Goal: Task Accomplishment & Management: Use online tool/utility

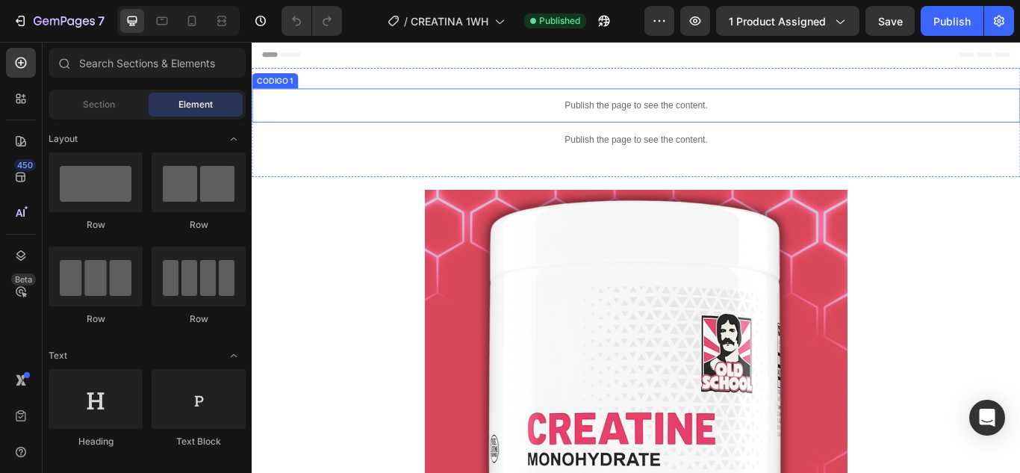
click at [436, 95] on div "Publish the page to see the content. CODIGO 1 Publish the page to see the conte…" at bounding box center [700, 135] width 896 height 127
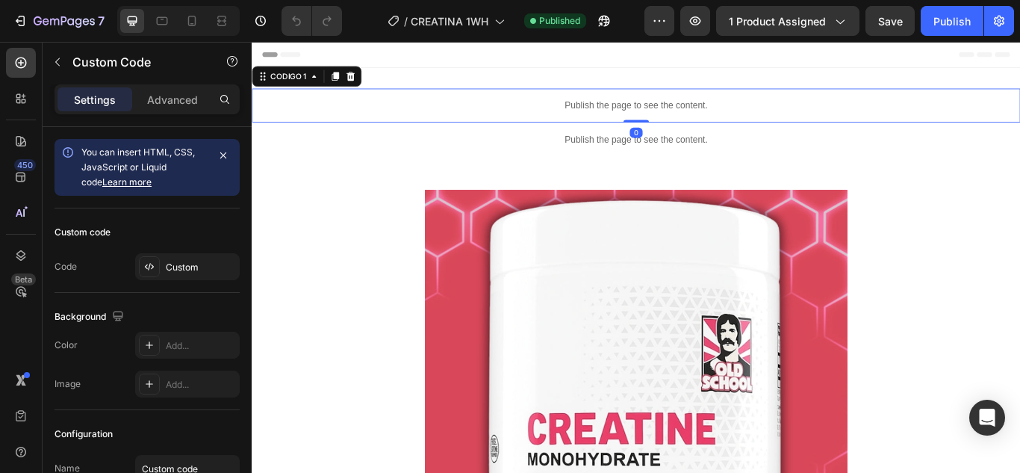
click at [425, 102] on div "Publish the page to see the content." at bounding box center [700, 116] width 896 height 40
click at [188, 263] on div "Custom" at bounding box center [201, 267] width 70 height 13
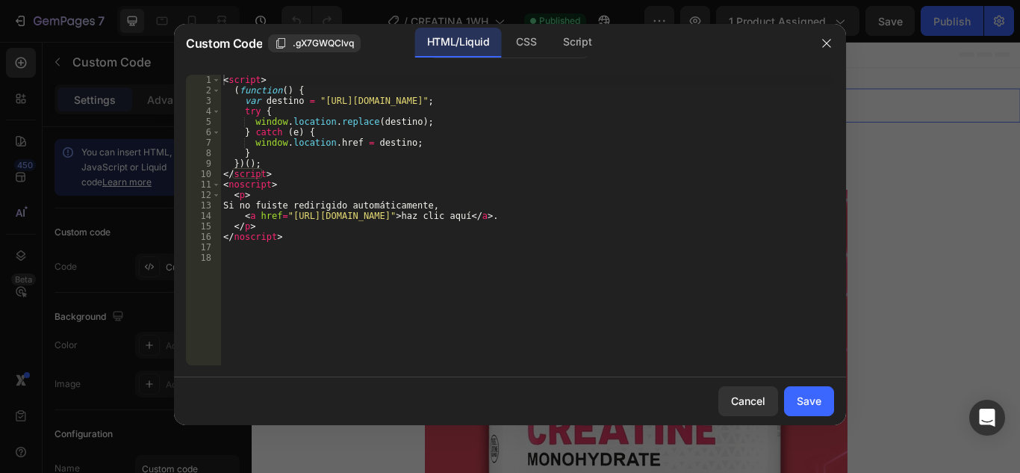
click at [380, 163] on div "< script > ( function ( ) { var destino = "[URL][DOMAIN_NAME]" ; try { window .…" at bounding box center [527, 231] width 614 height 312
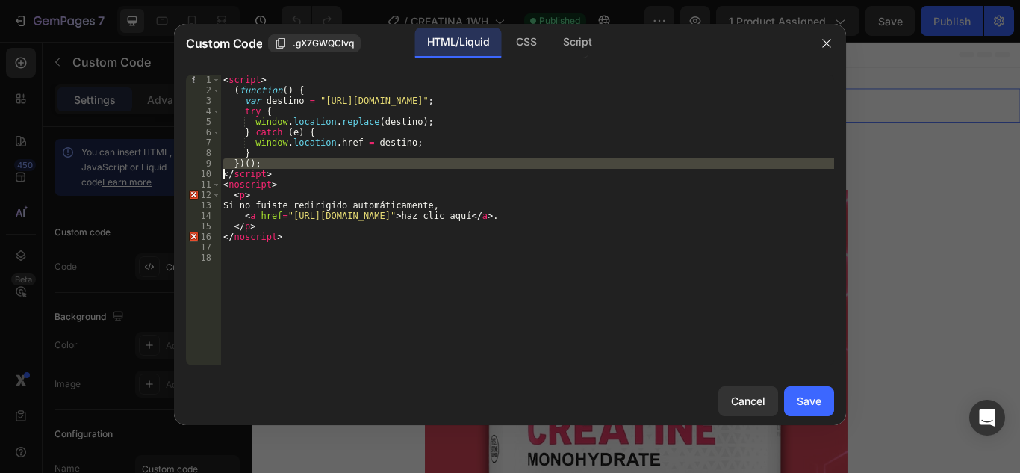
click at [380, 163] on div "< script > ( function ( ) { var destino = "[URL][DOMAIN_NAME]" ; try { window .…" at bounding box center [527, 231] width 614 height 312
type textarea "})(); </script>"
click at [380, 163] on div "< script > ( function ( ) { var destino = "[URL][DOMAIN_NAME]" ; try { window .…" at bounding box center [527, 231] width 614 height 312
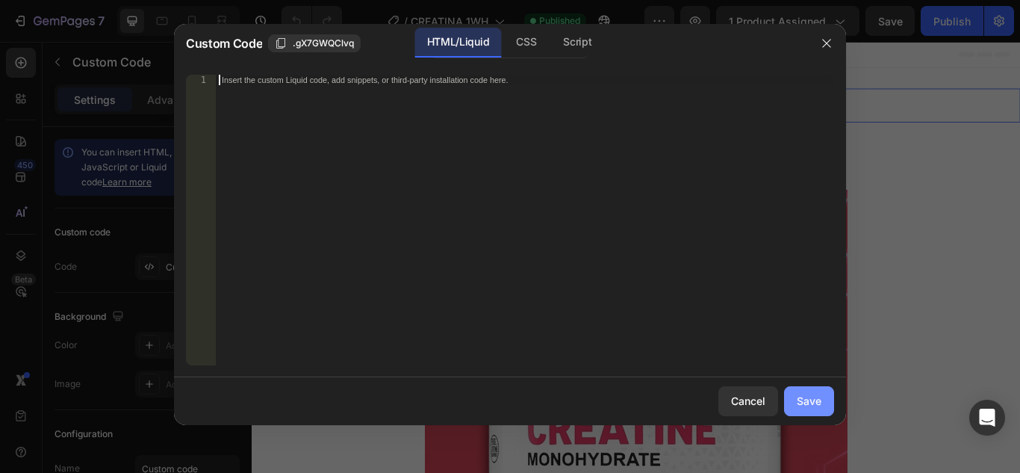
click at [807, 399] on div "Save" at bounding box center [809, 401] width 25 height 16
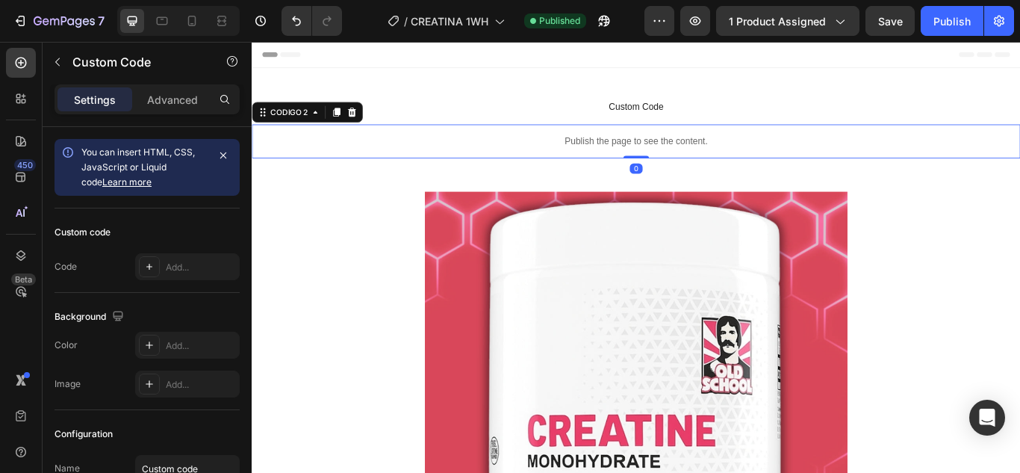
click at [773, 158] on p "Publish the page to see the content." at bounding box center [700, 158] width 896 height 16
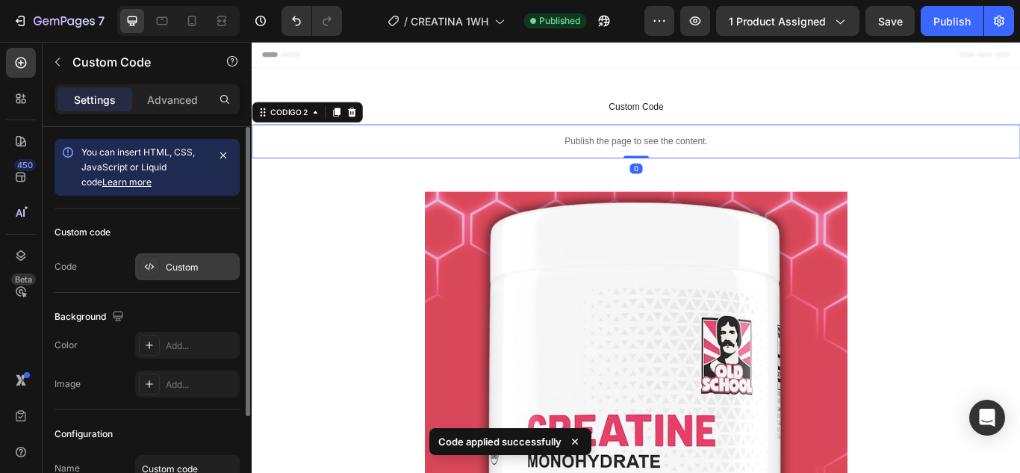
click at [190, 276] on div "Custom" at bounding box center [187, 266] width 105 height 27
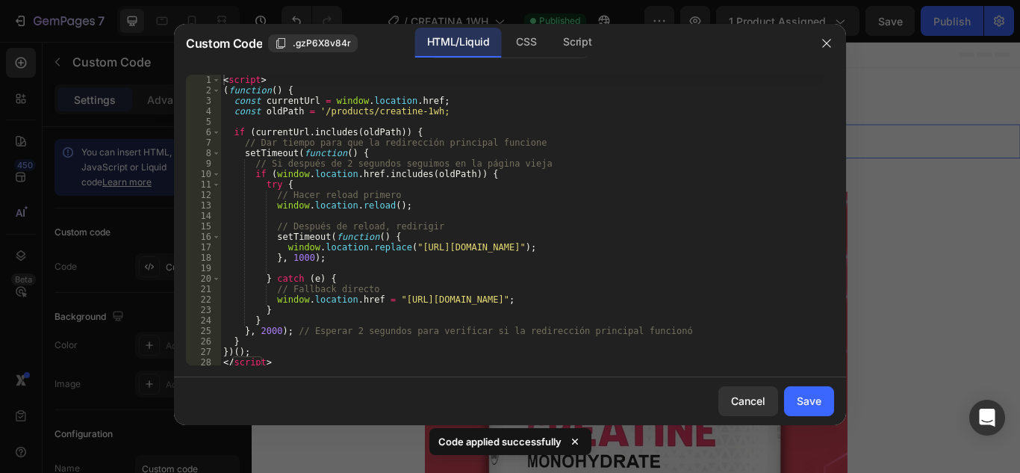
click at [571, 144] on div "< script > ( function ( ) { const currentUrl = window . location . href ; const…" at bounding box center [521, 231] width 603 height 312
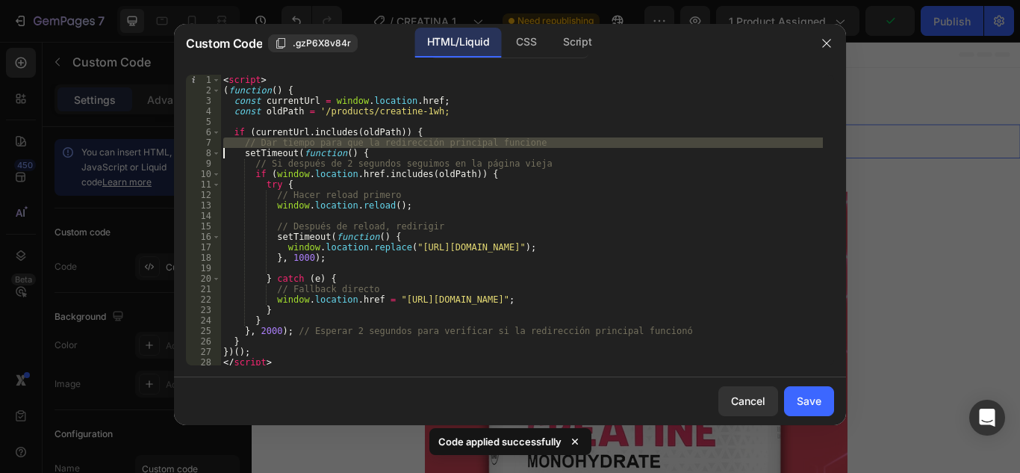
click at [571, 146] on div "< script > ( function ( ) { const currentUrl = window . location . href ; const…" at bounding box center [521, 220] width 603 height 291
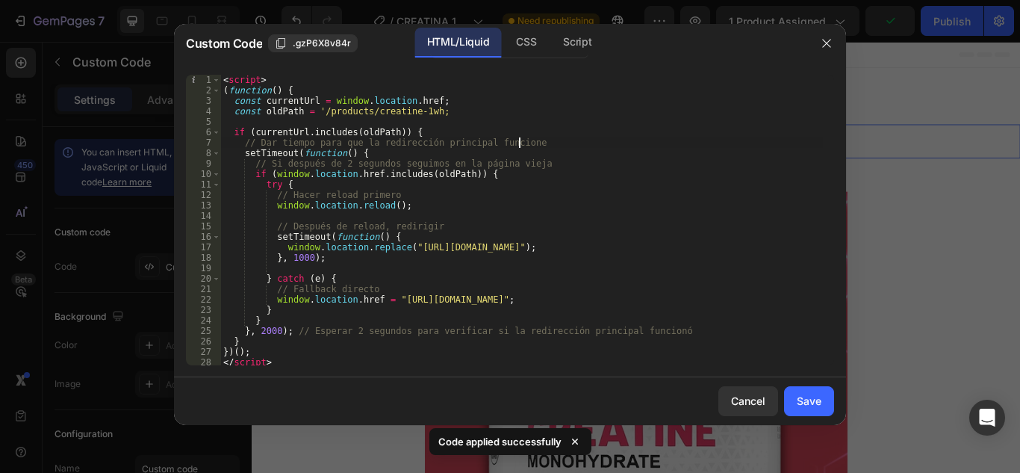
click at [563, 141] on div "< script > ( function ( ) { const currentUrl = window . location . href ; const…" at bounding box center [521, 231] width 603 height 312
click at [561, 141] on div "< script > ( function ( ) { const currentUrl = window . location . href ; const…" at bounding box center [521, 231] width 603 height 312
type textarea "// Dar tiempo para que la redirección principal funcione setTimeout(function() {"
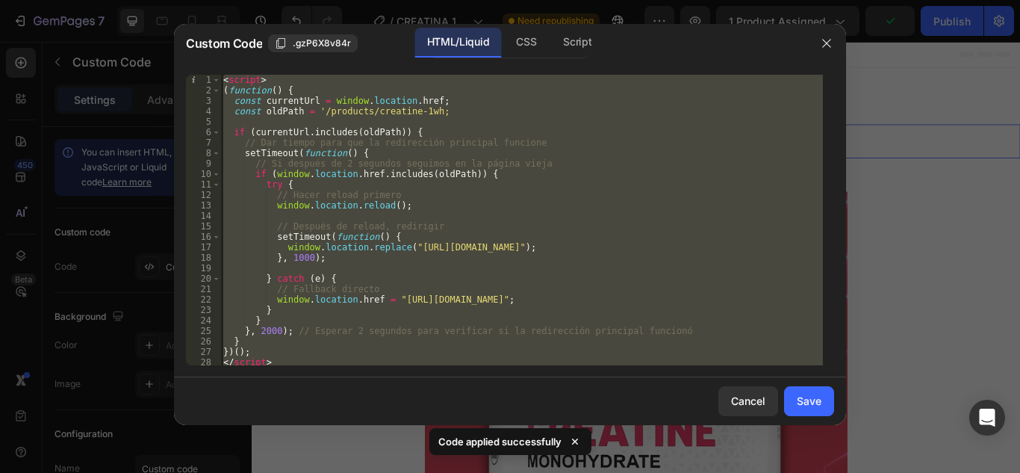
click at [561, 141] on div "< script > ( function ( ) { const currentUrl = window . location . href ; const…" at bounding box center [521, 231] width 603 height 312
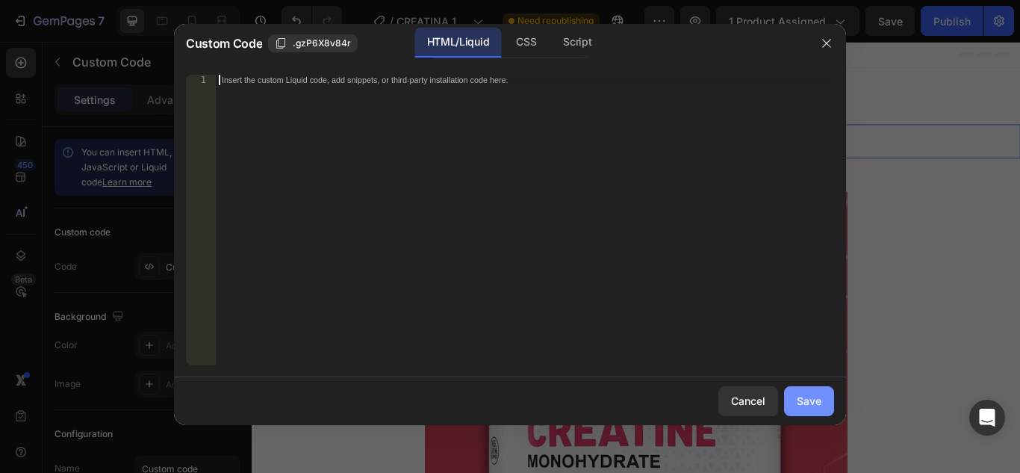
click at [787, 397] on button "Save" at bounding box center [809, 401] width 50 height 30
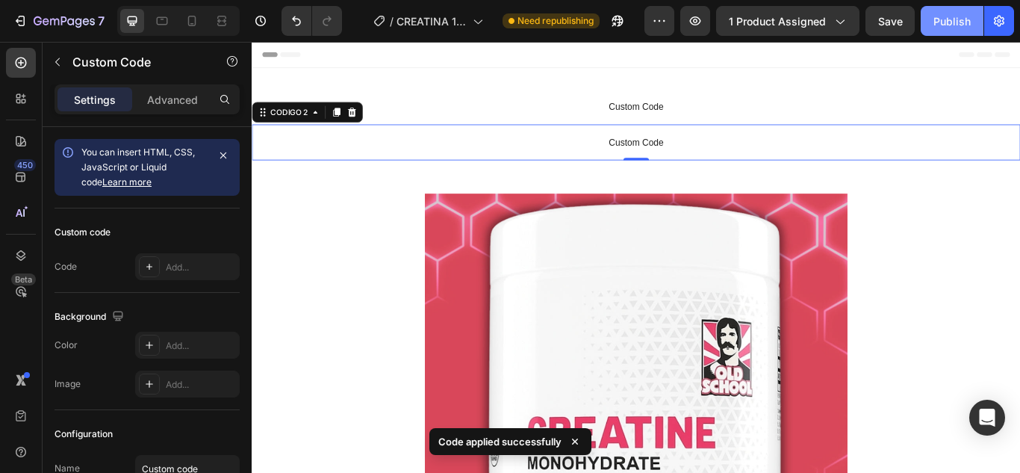
click at [950, 22] on div "Publish" at bounding box center [952, 21] width 37 height 16
